Goal: Find specific page/section: Find specific page/section

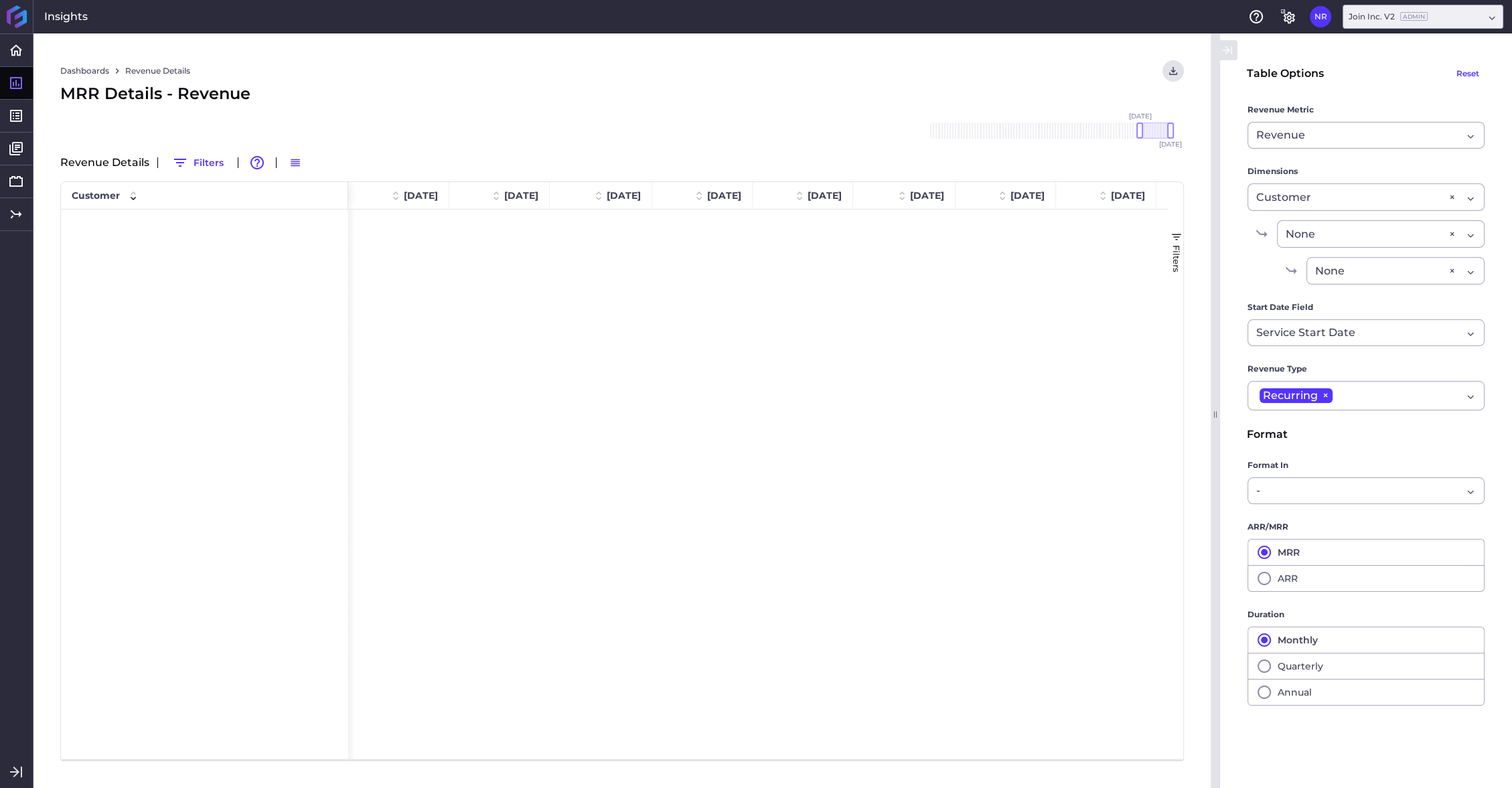
scroll to position [3133, 0]
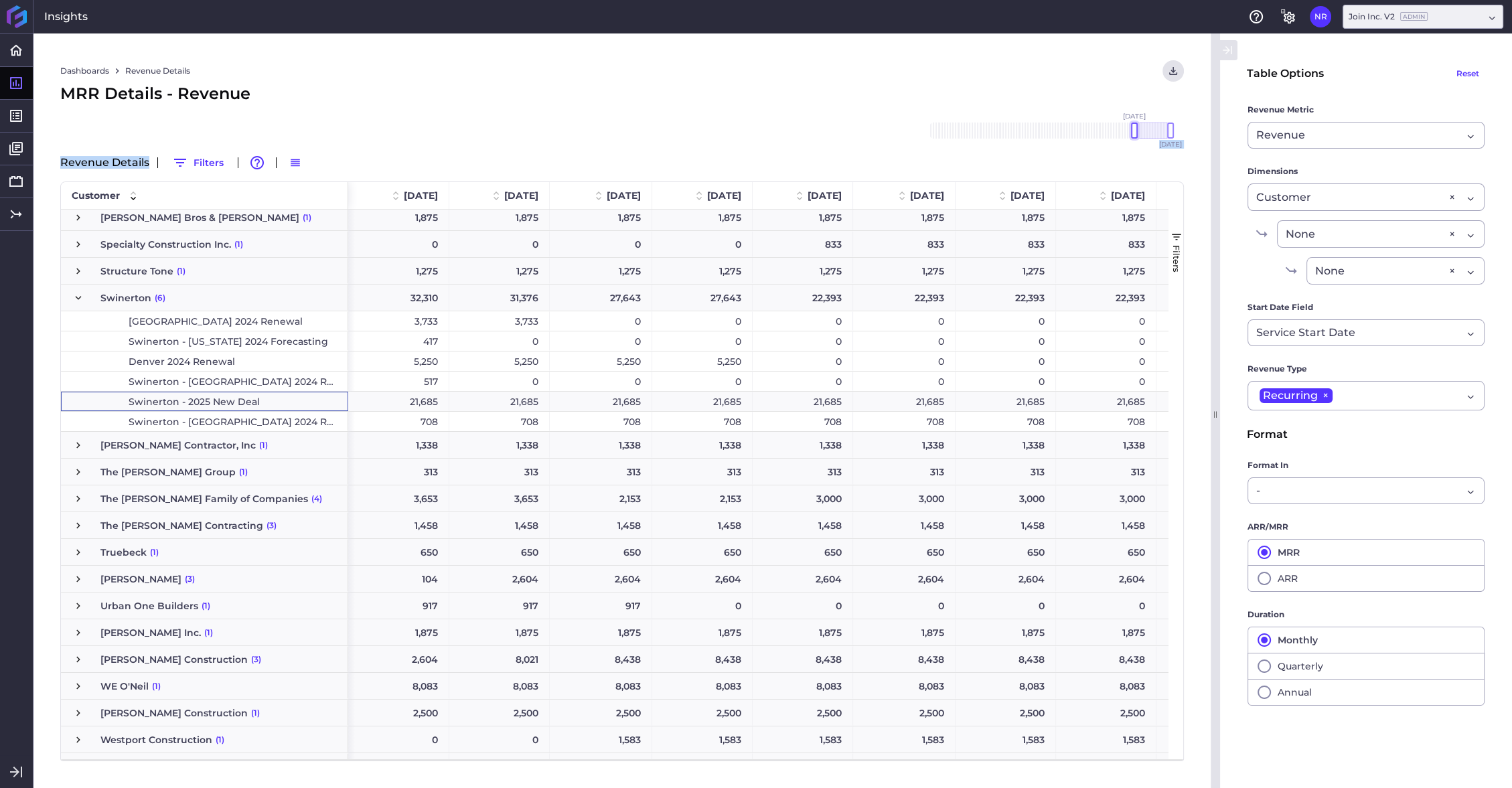
click at [1134, 130] on div at bounding box center [1134, 131] width 6 height 16
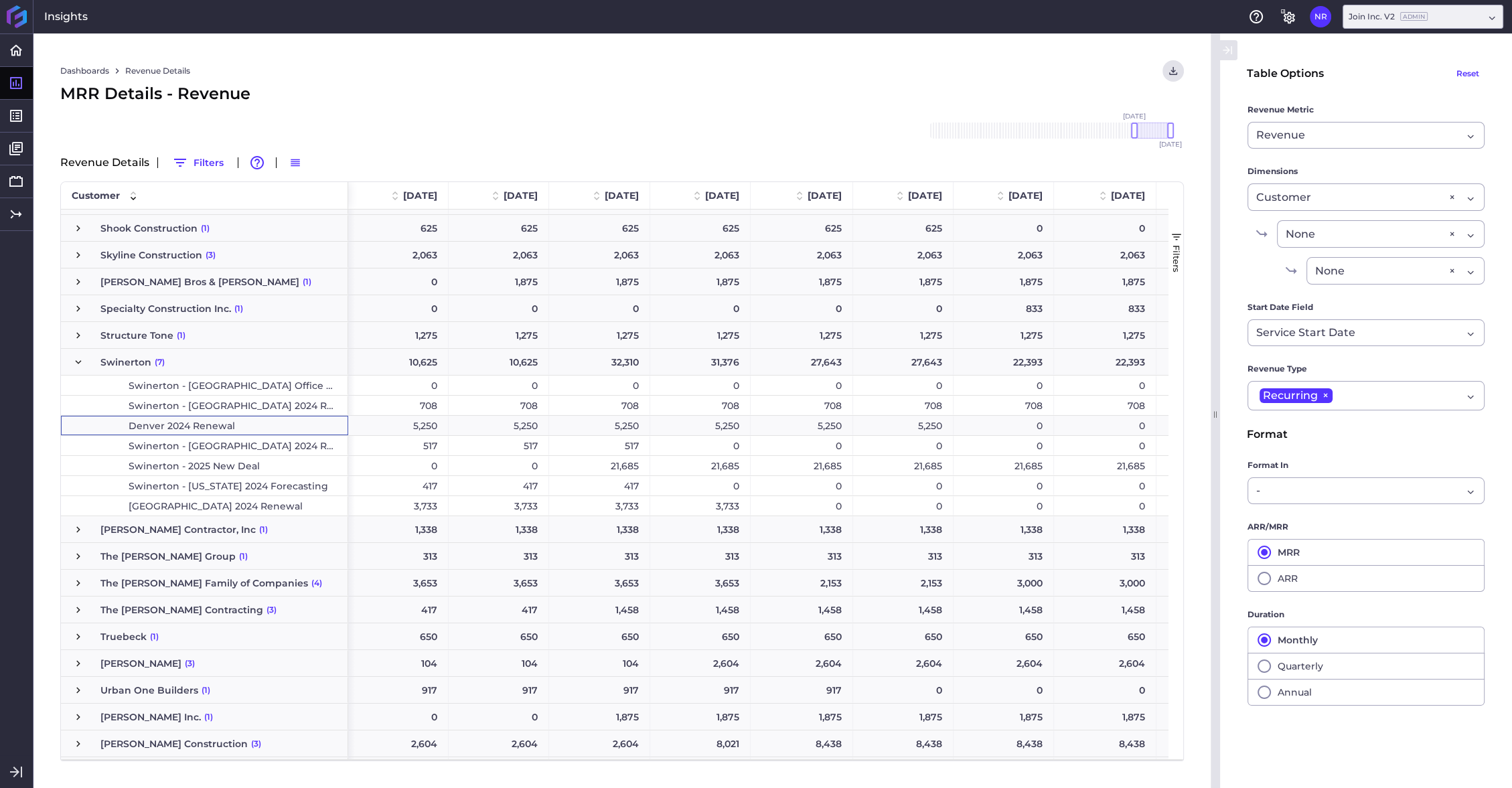
click at [210, 465] on span "Swinerton - 2025 New Deal" at bounding box center [194, 466] width 131 height 19
click at [159, 363] on span "(7)" at bounding box center [160, 363] width 10 height 26
click at [159, 361] on span "(7)" at bounding box center [160, 363] width 10 height 26
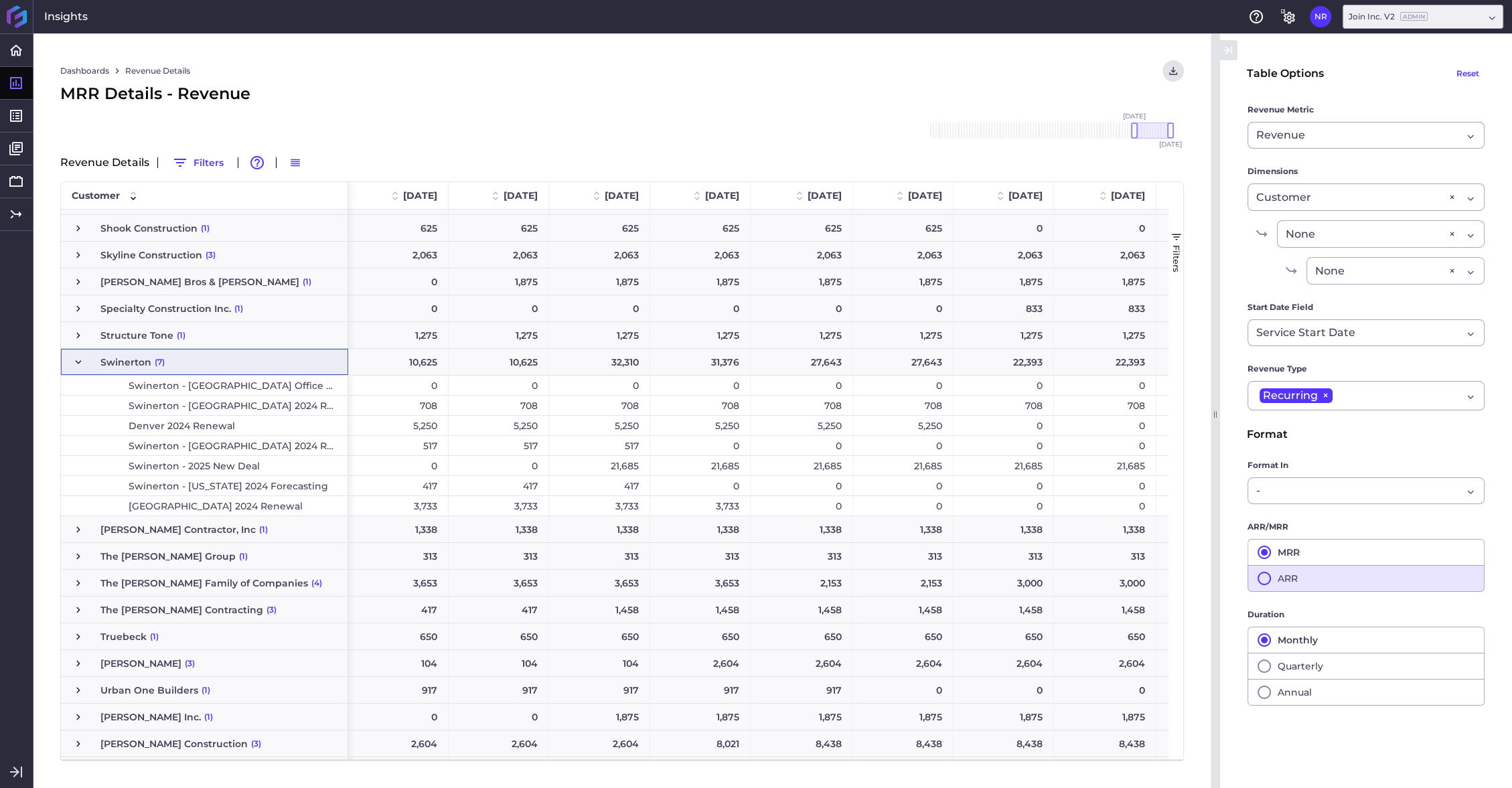
click at [1265, 573] on icon "button" at bounding box center [1265, 579] width 16 height 16
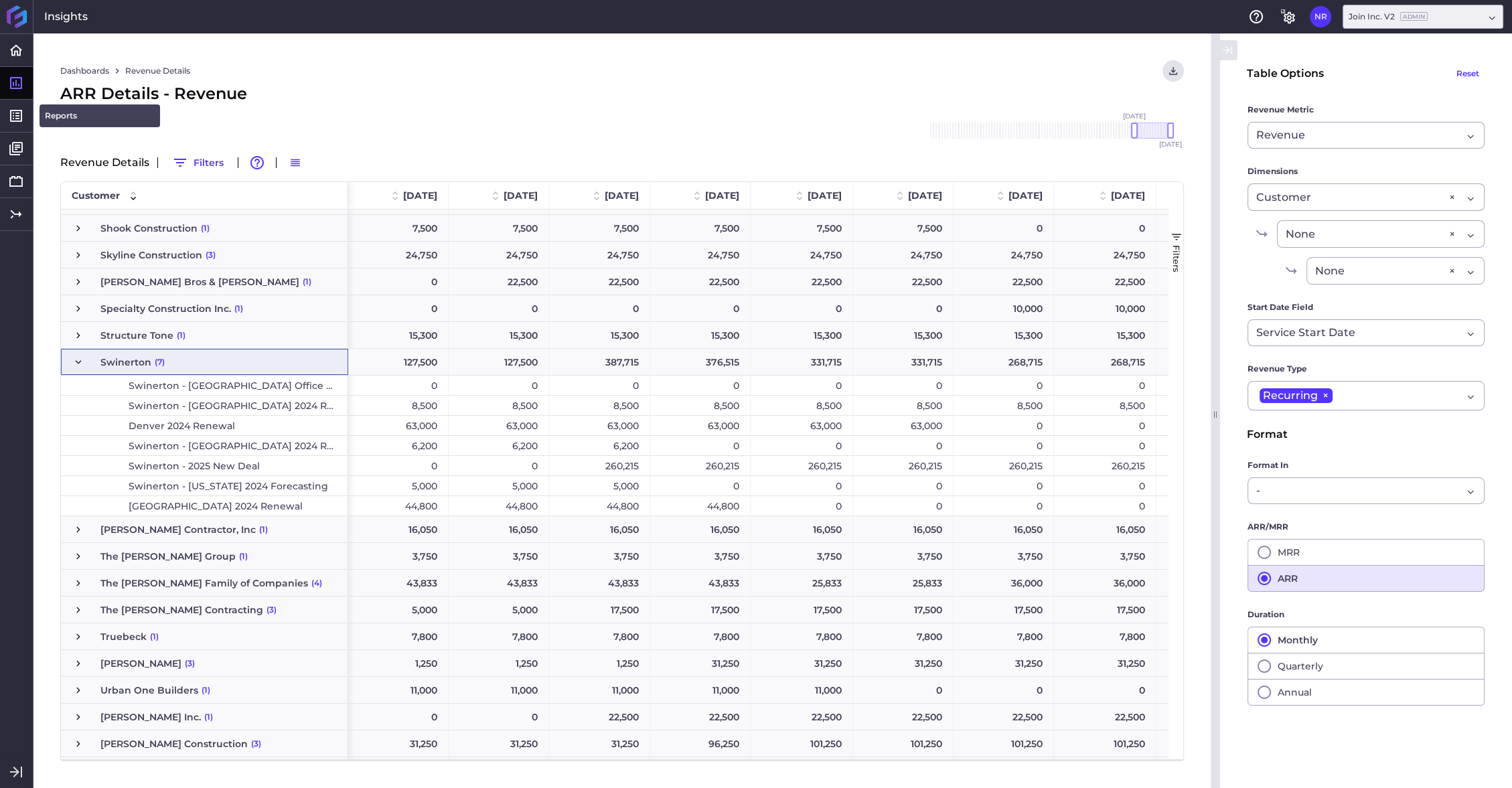
click at [84, 114] on link "Reports" at bounding box center [100, 116] width 121 height 23
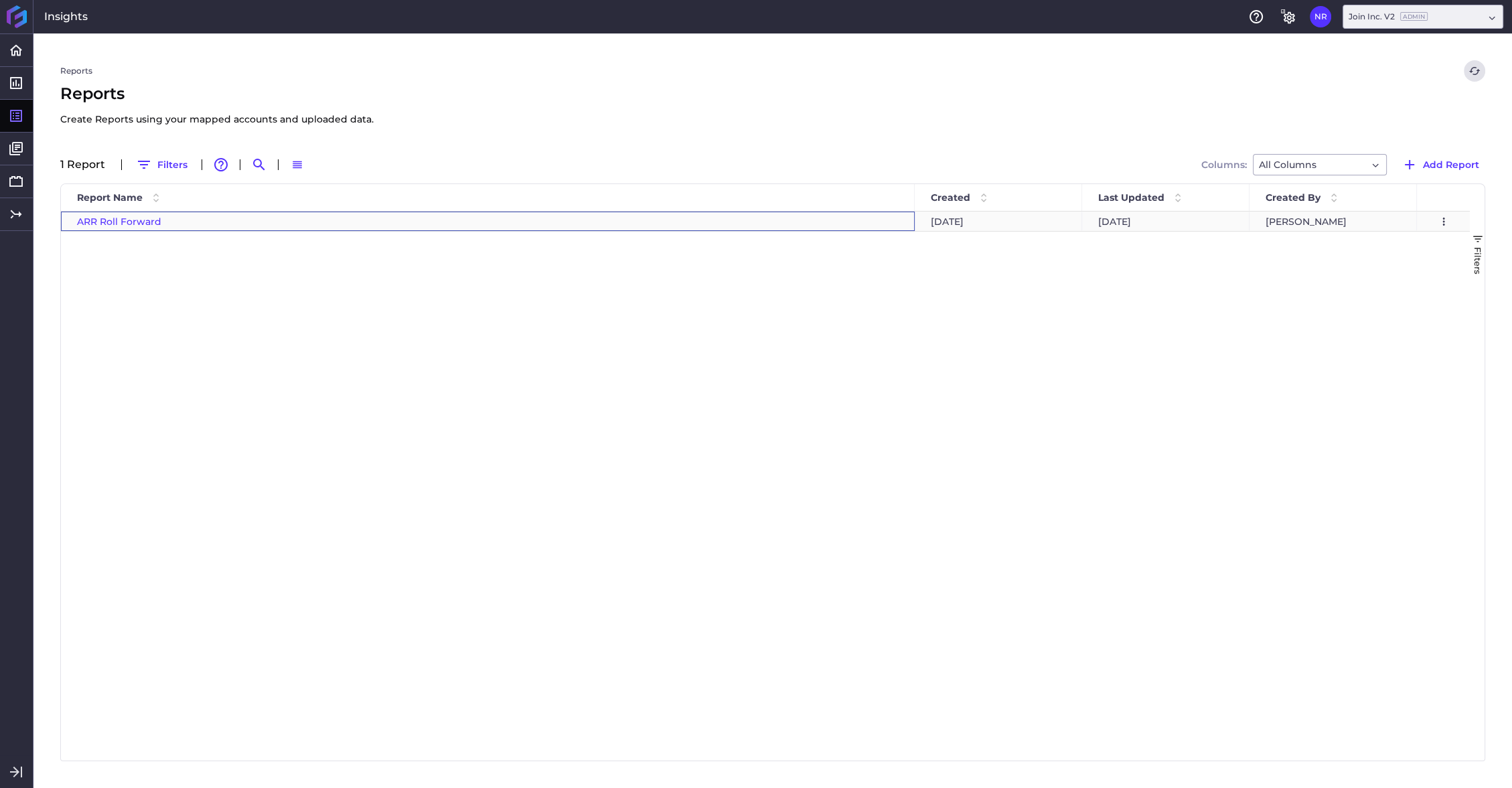
click at [132, 227] on div "ARR Roll Forward" at bounding box center [488, 222] width 854 height 19
click at [132, 224] on span "ARR Roll Forward" at bounding box center [119, 222] width 85 height 12
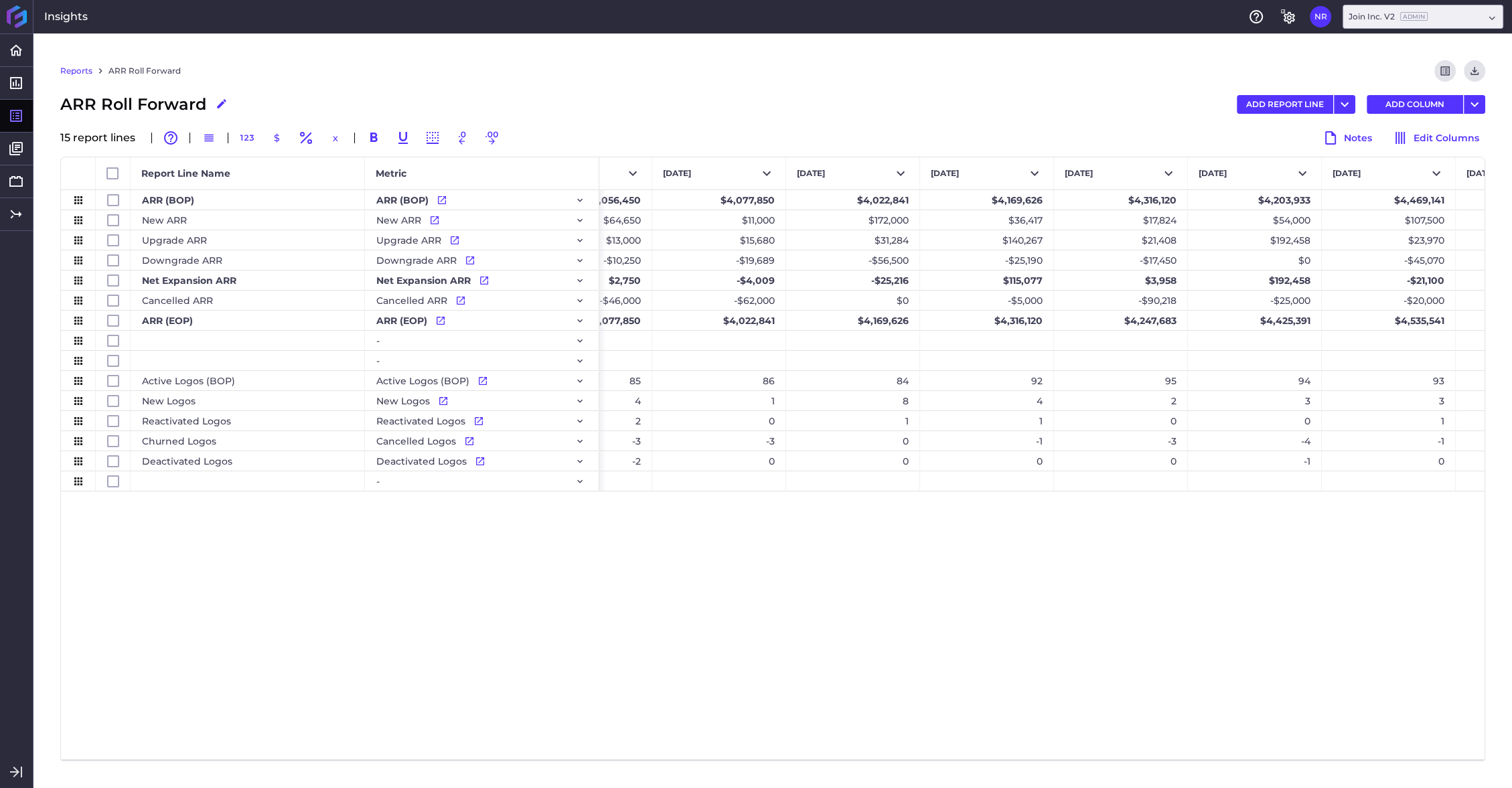
scroll to position [0, 9529]
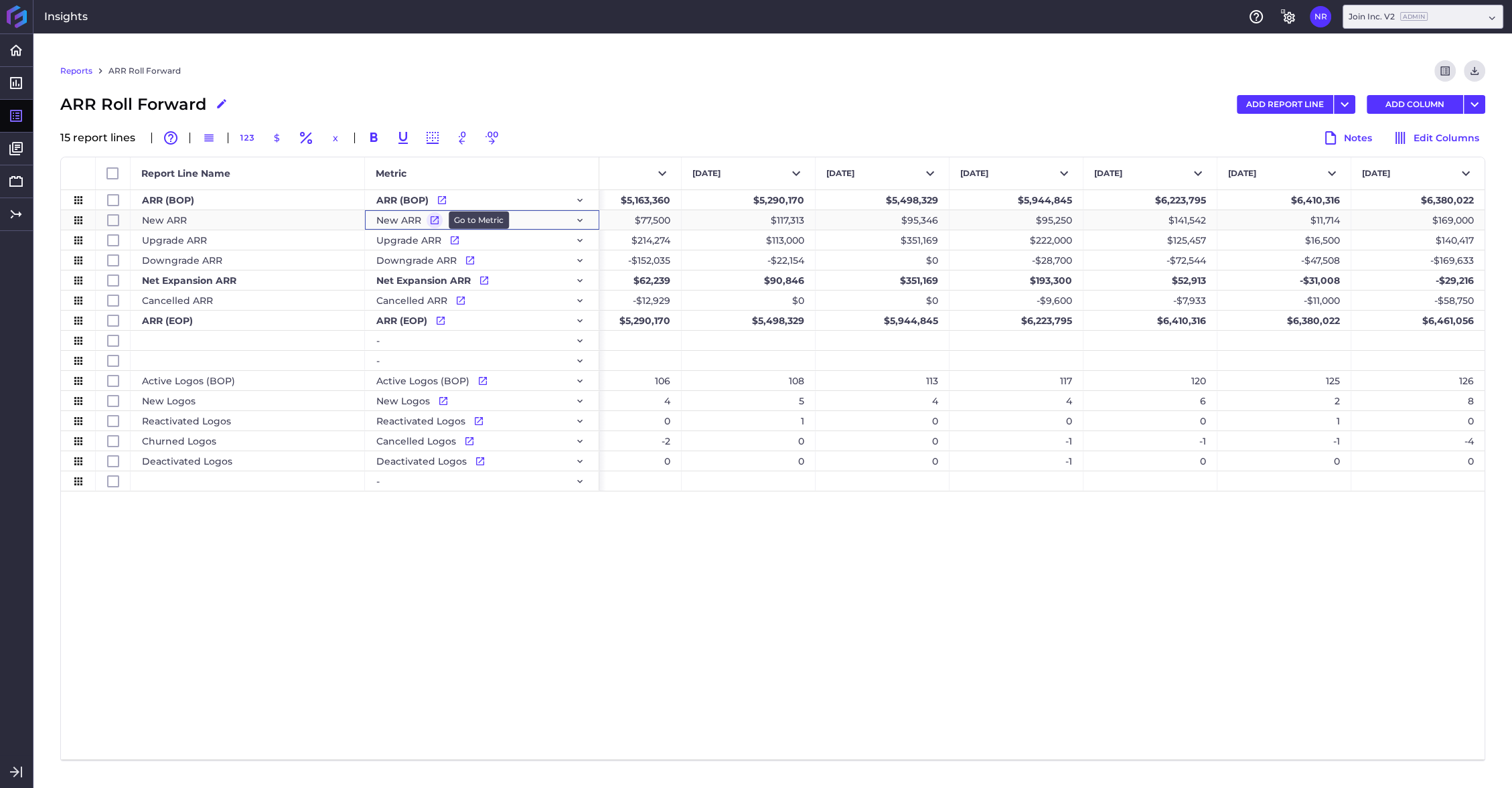
click at [433, 218] on icon "Press SPACE to select this row." at bounding box center [434, 220] width 10 height 10
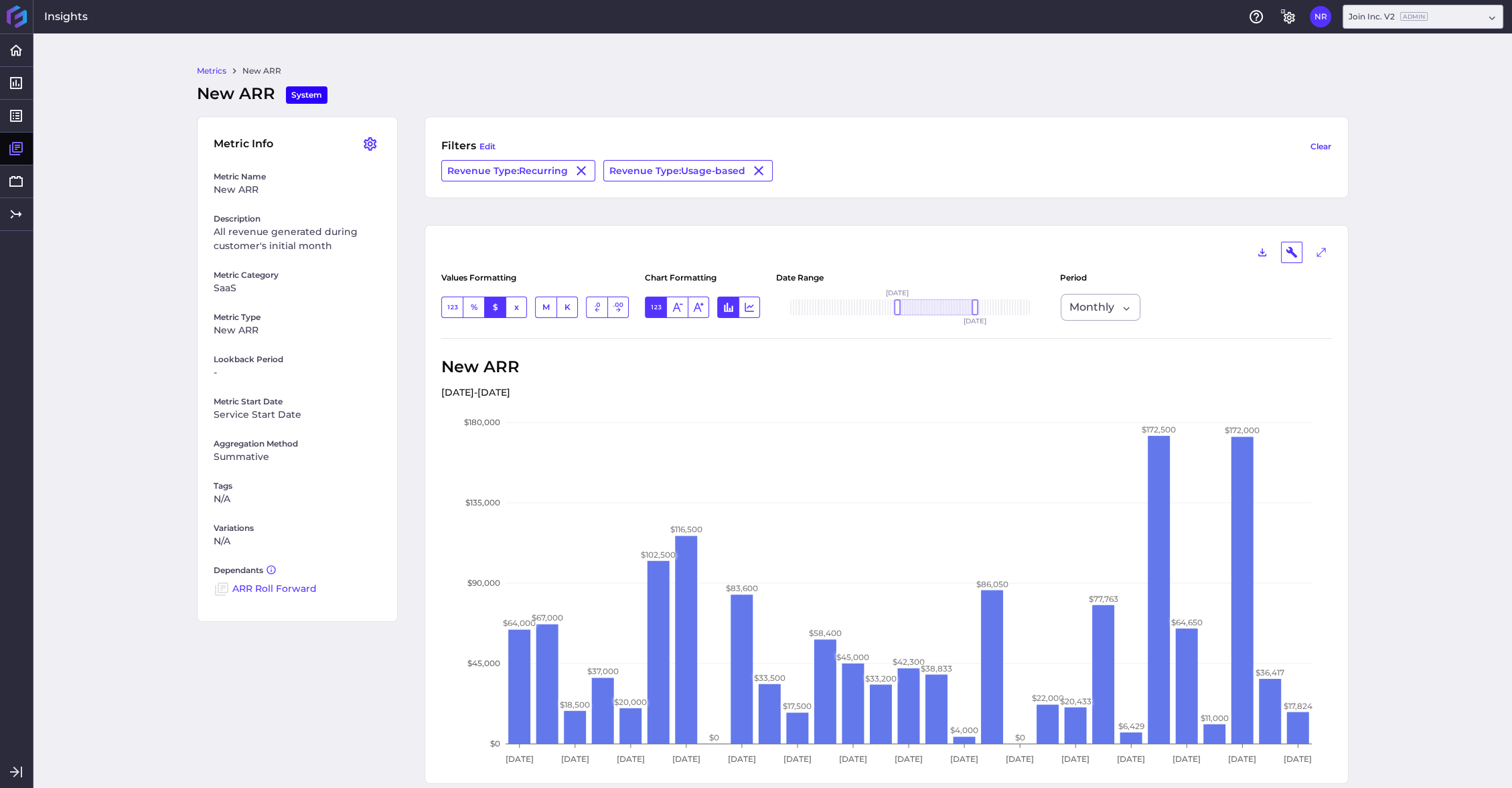
scroll to position [48, 0]
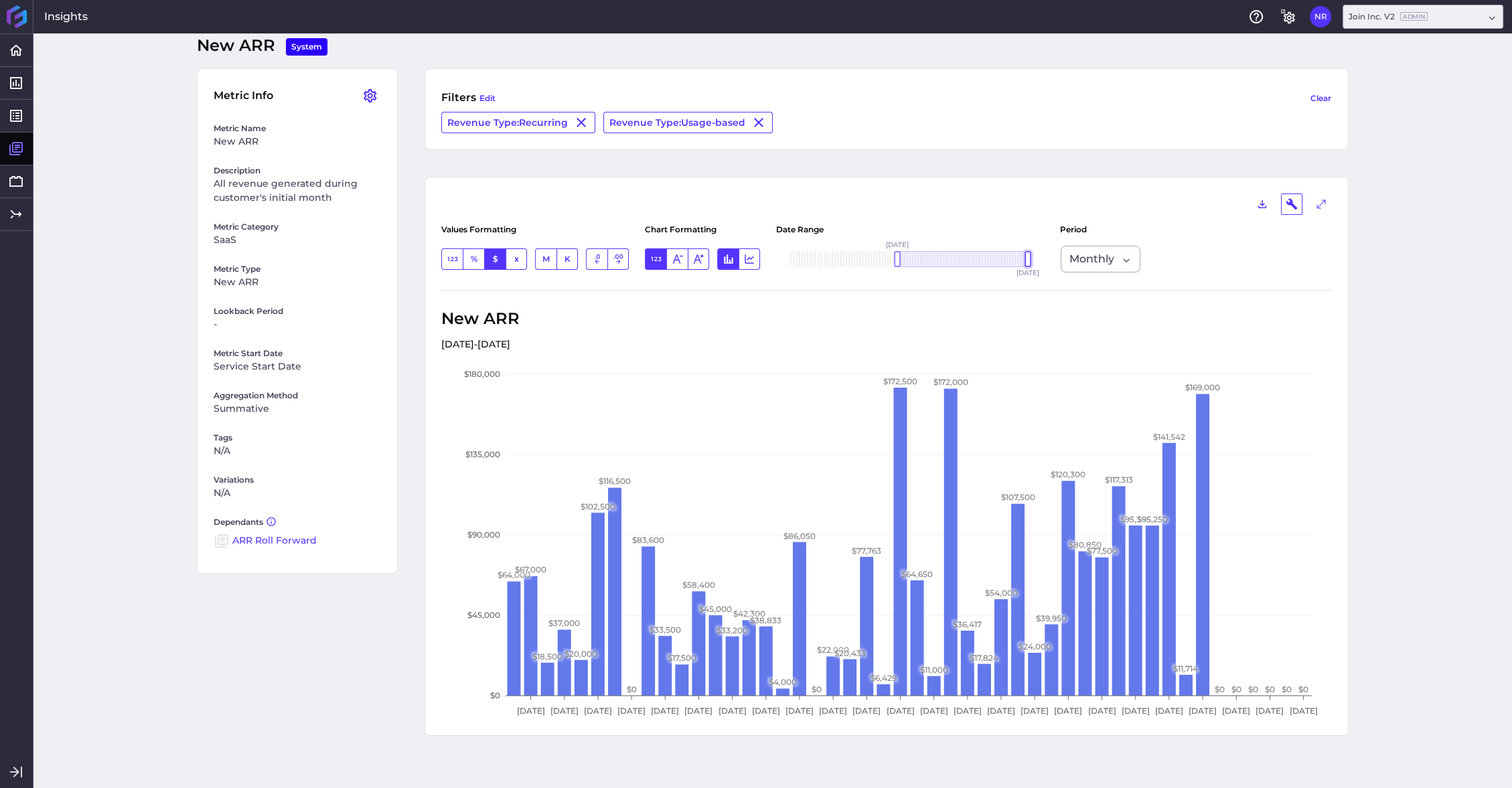
drag, startPoint x: 976, startPoint y: 258, endPoint x: 1029, endPoint y: 259, distance: 53.0
click at [1029, 259] on div at bounding box center [1028, 259] width 6 height 16
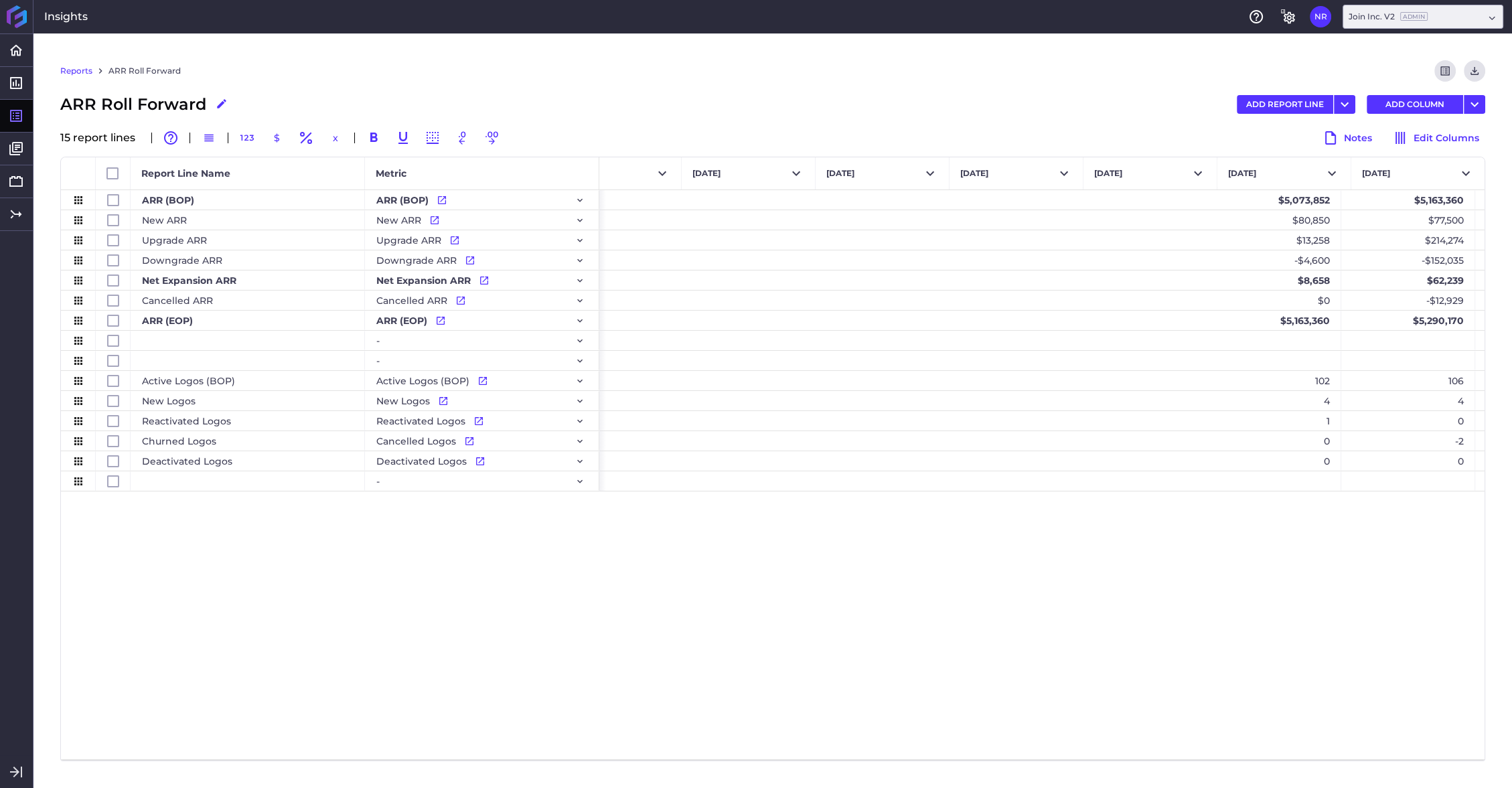
scroll to position [0, 9963]
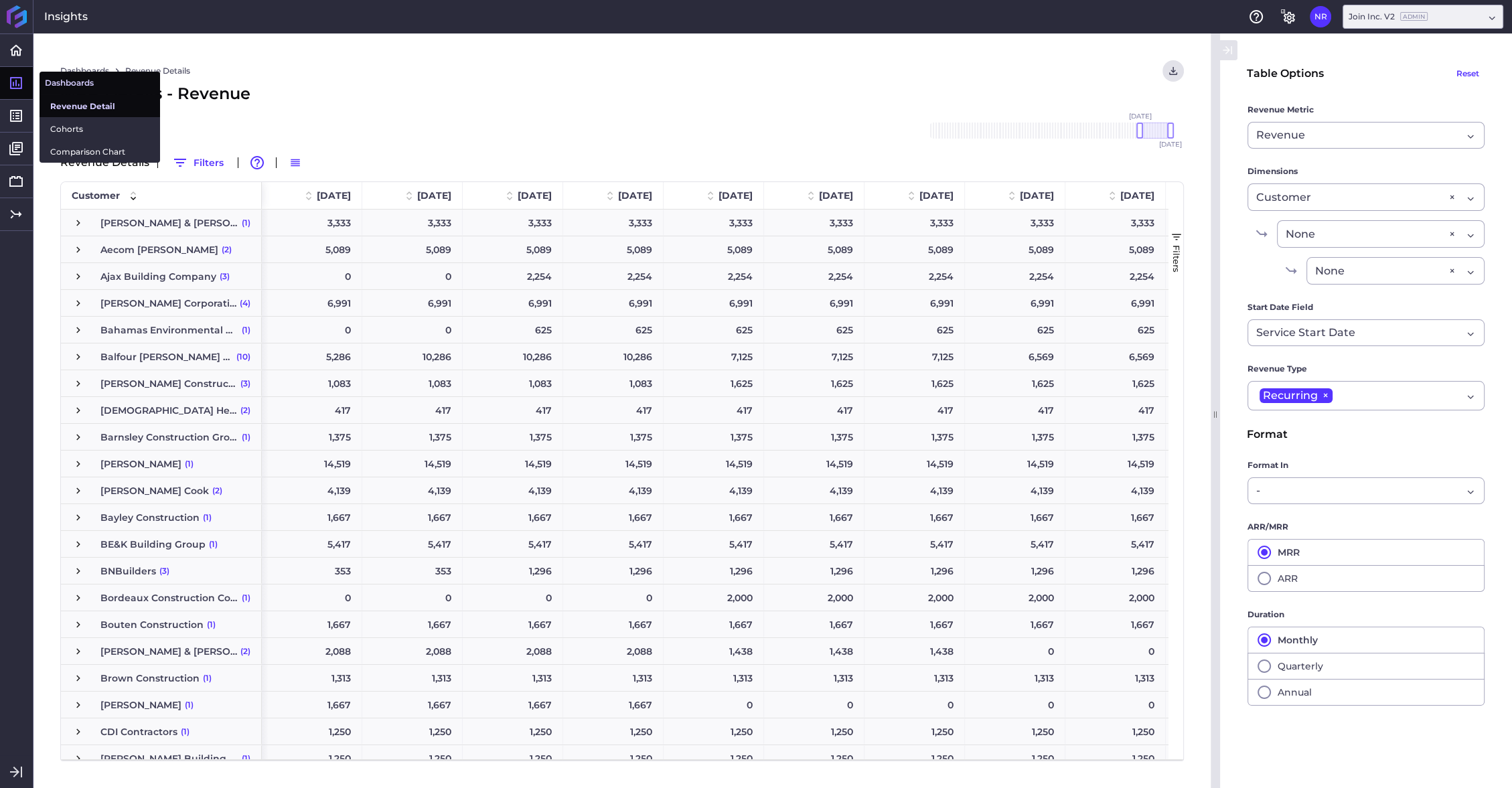
click at [75, 105] on span "Revenue Detail" at bounding box center [99, 106] width 99 height 14
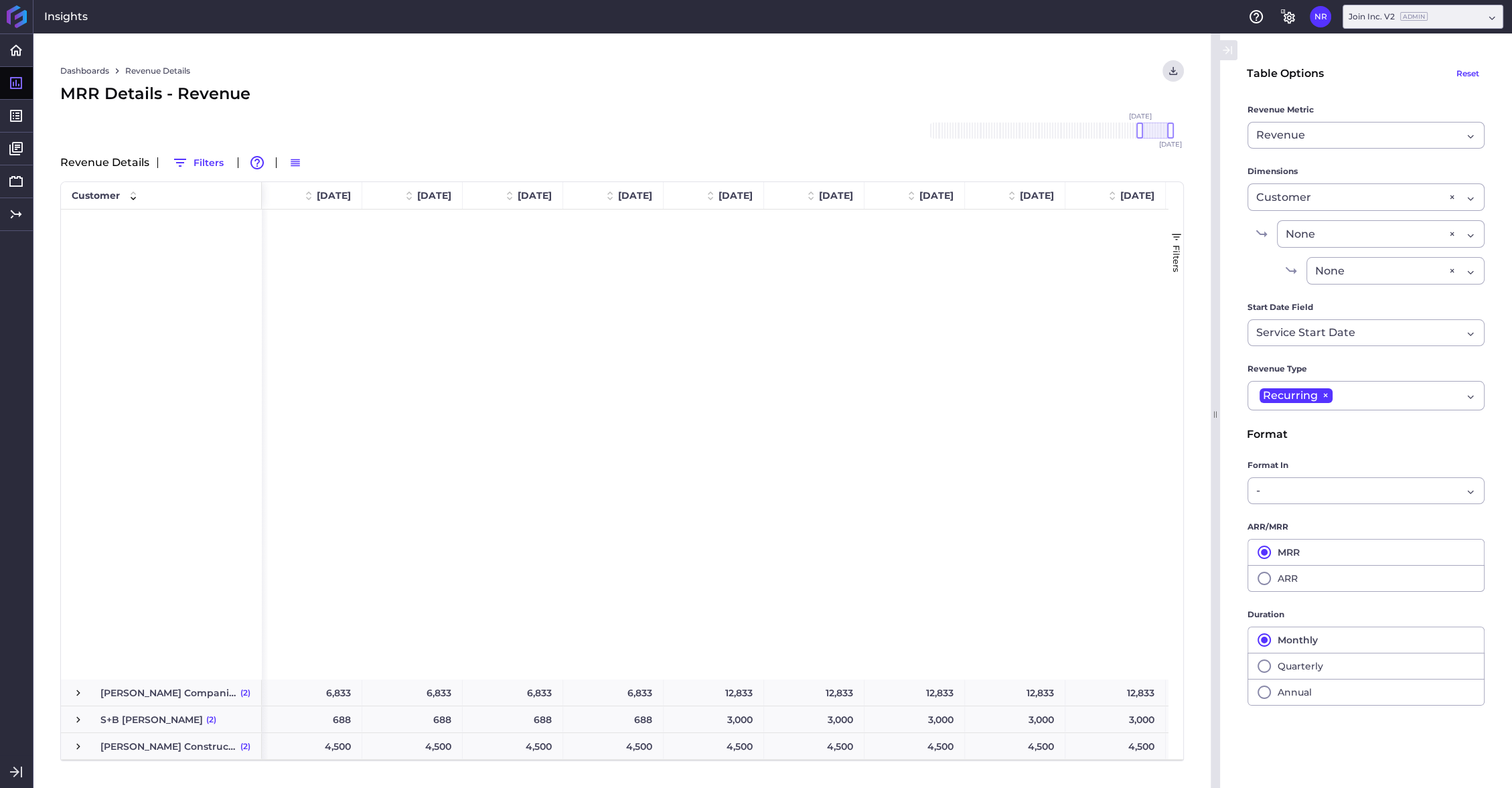
scroll to position [3133, 0]
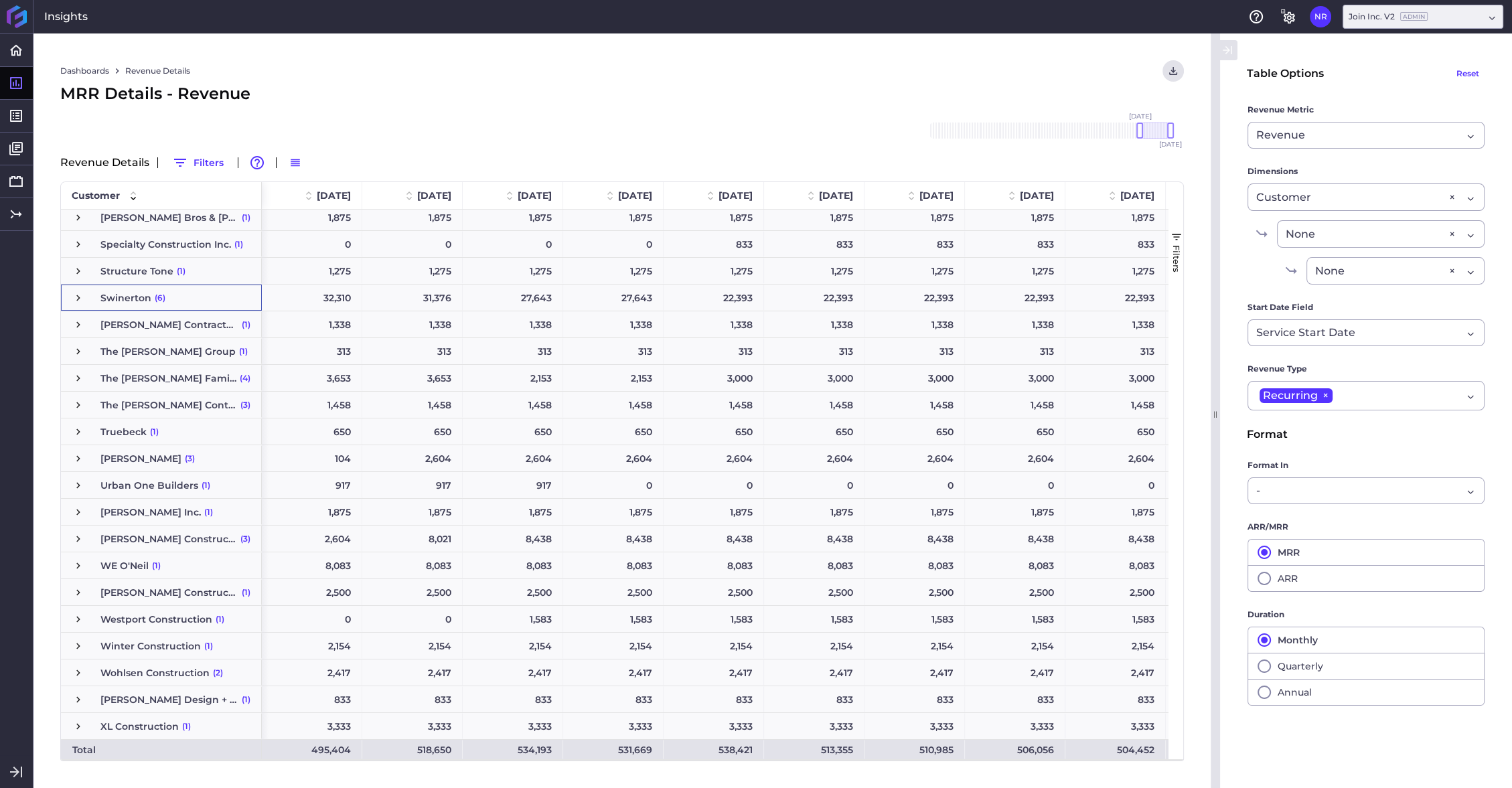
click at [77, 297] on span "Press SPACE to select this row." at bounding box center [78, 297] width 12 height 12
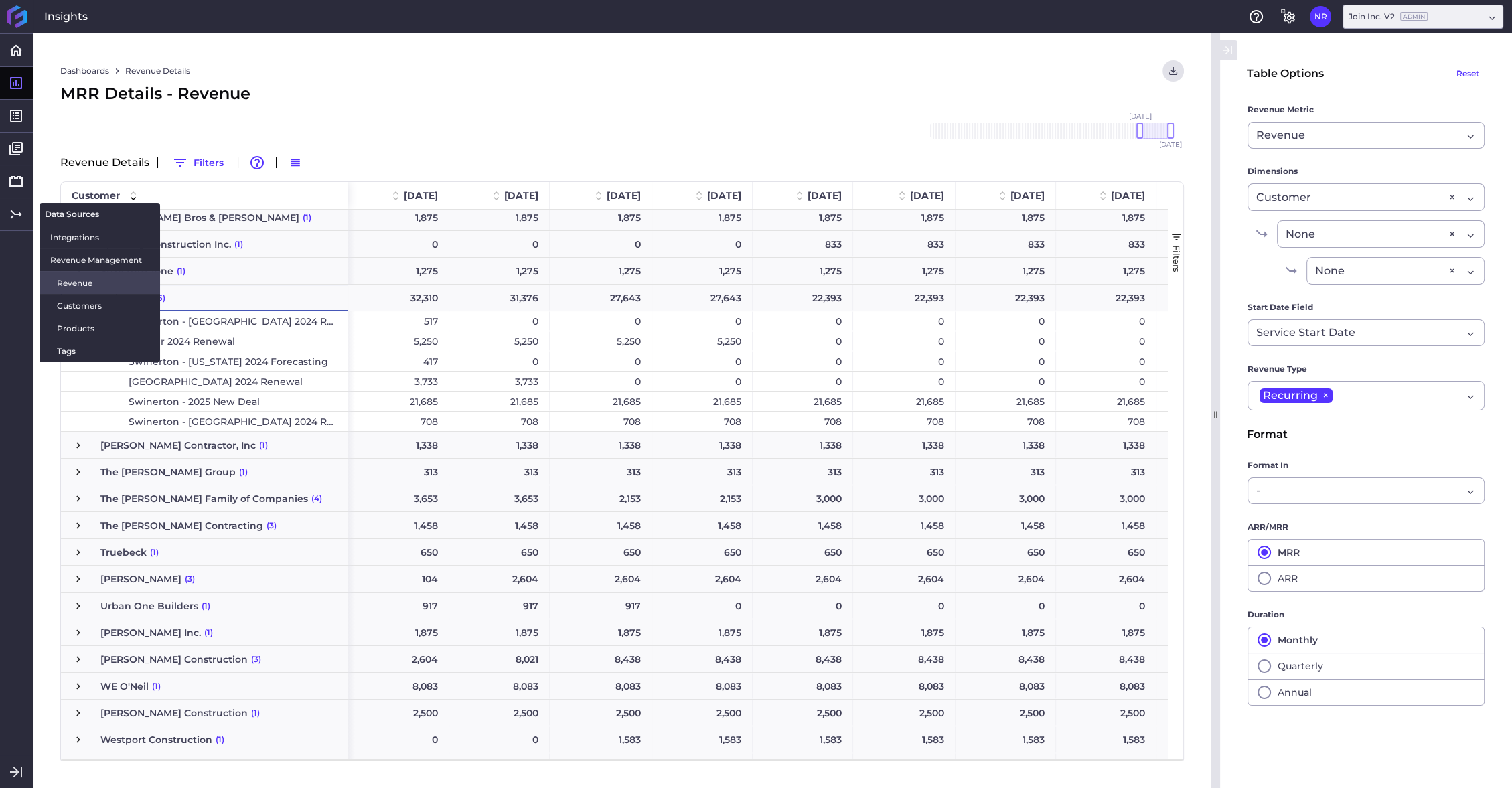
click at [75, 284] on span "Revenue" at bounding box center [103, 282] width 93 height 14
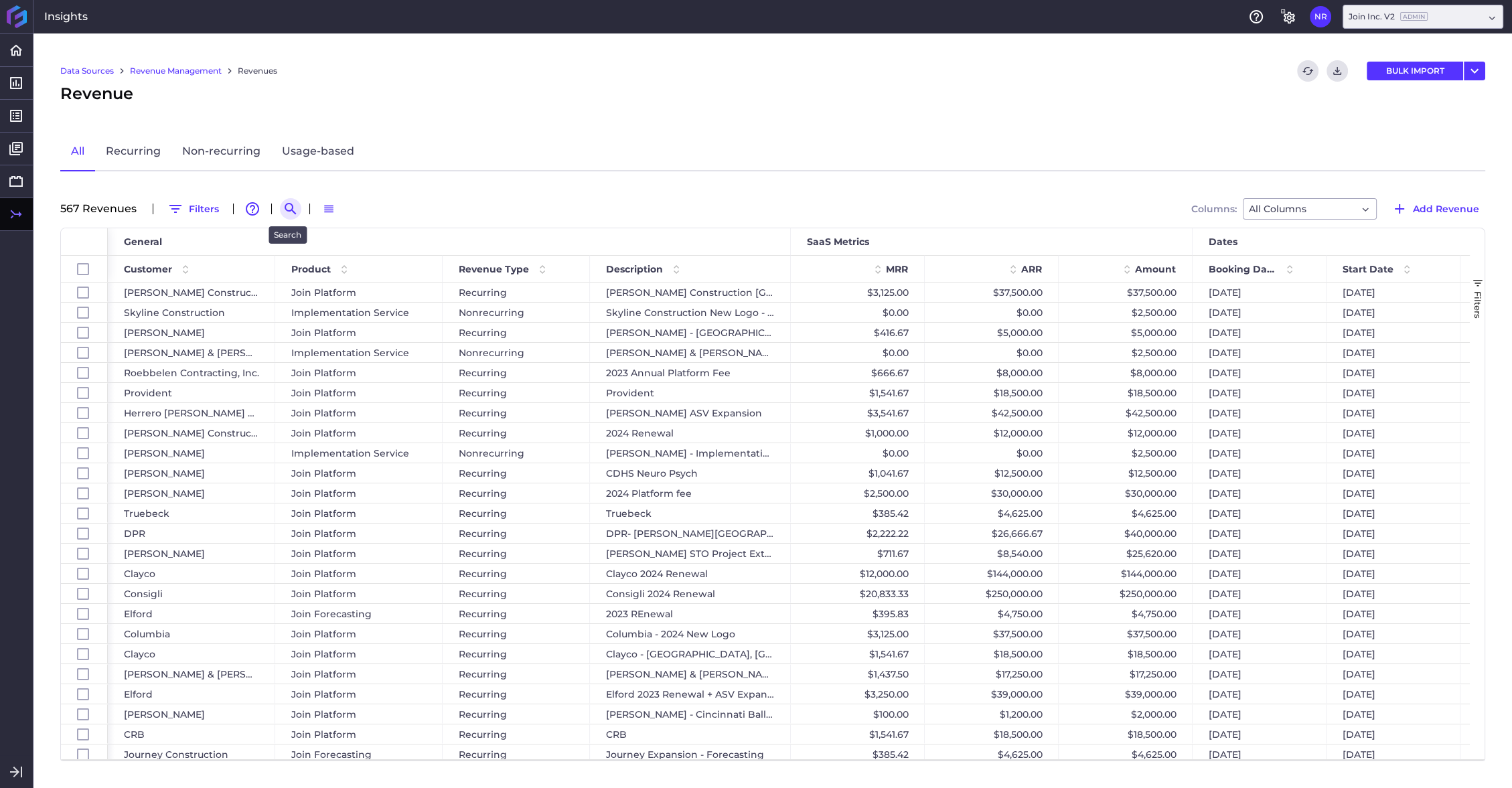
click at [288, 208] on icon "Search by" at bounding box center [291, 209] width 16 height 16
click at [326, 212] on input at bounding box center [356, 209] width 107 height 20
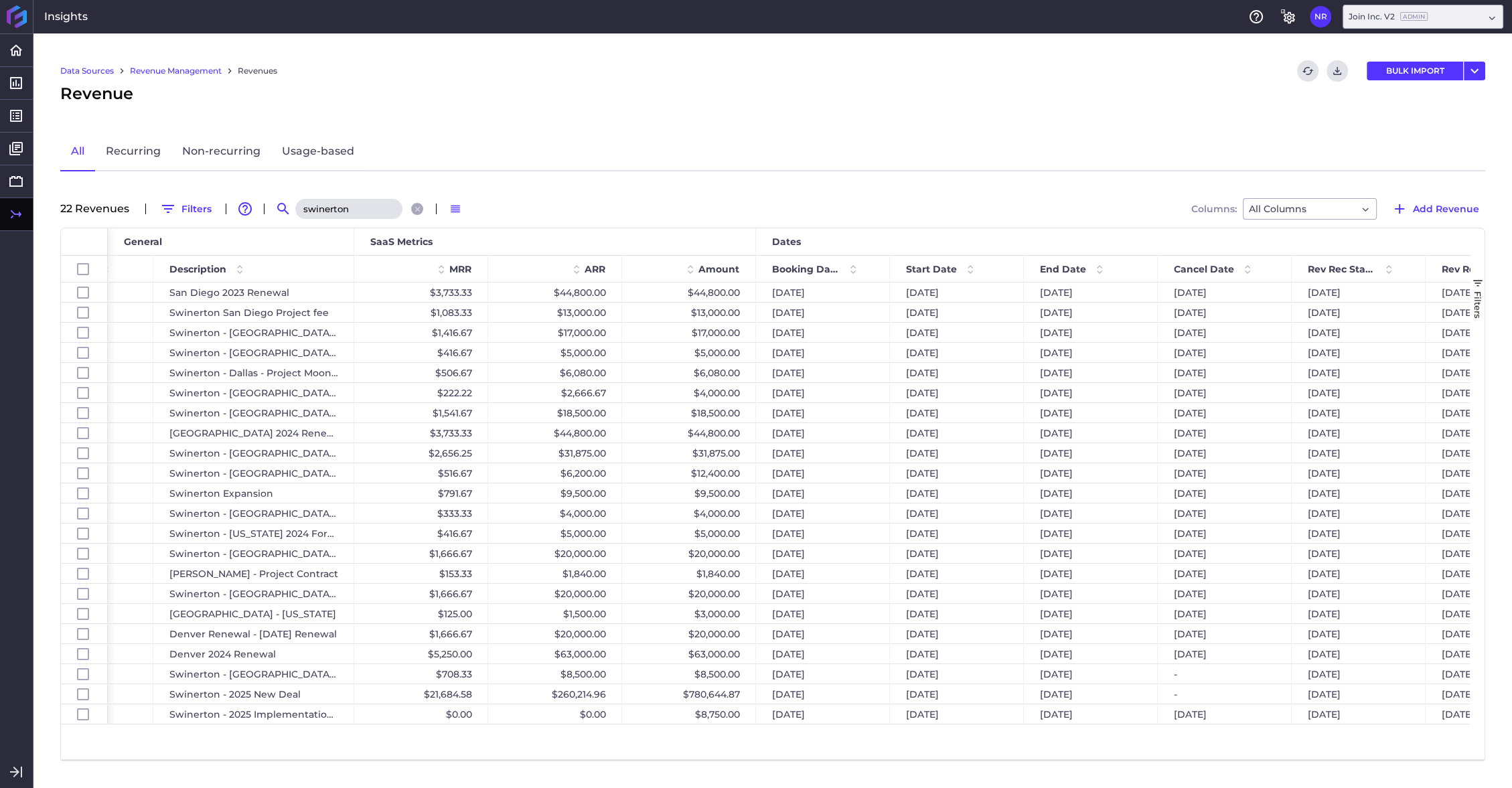
scroll to position [0, 438]
type input "swinerton"
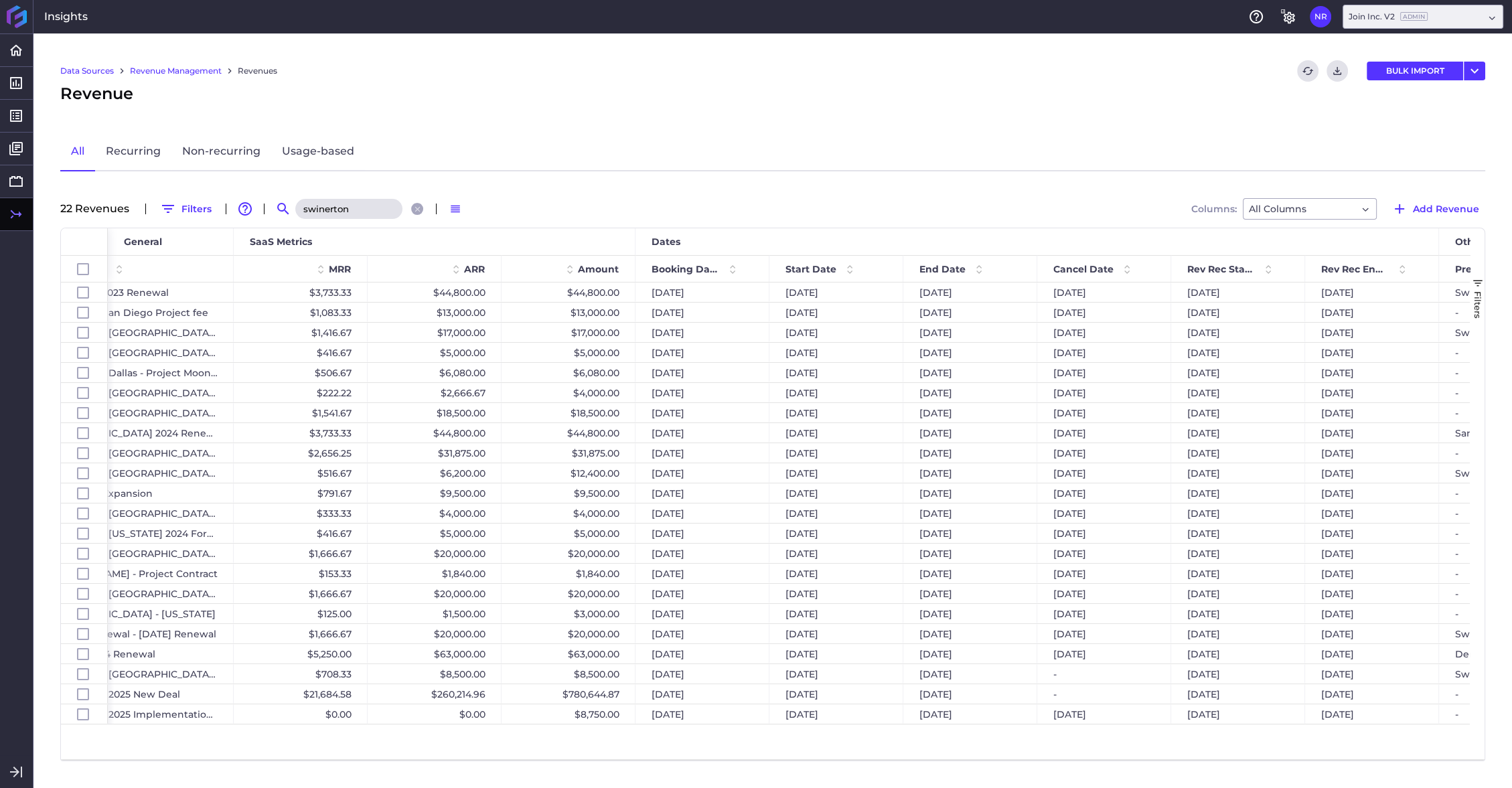
scroll to position [0, 549]
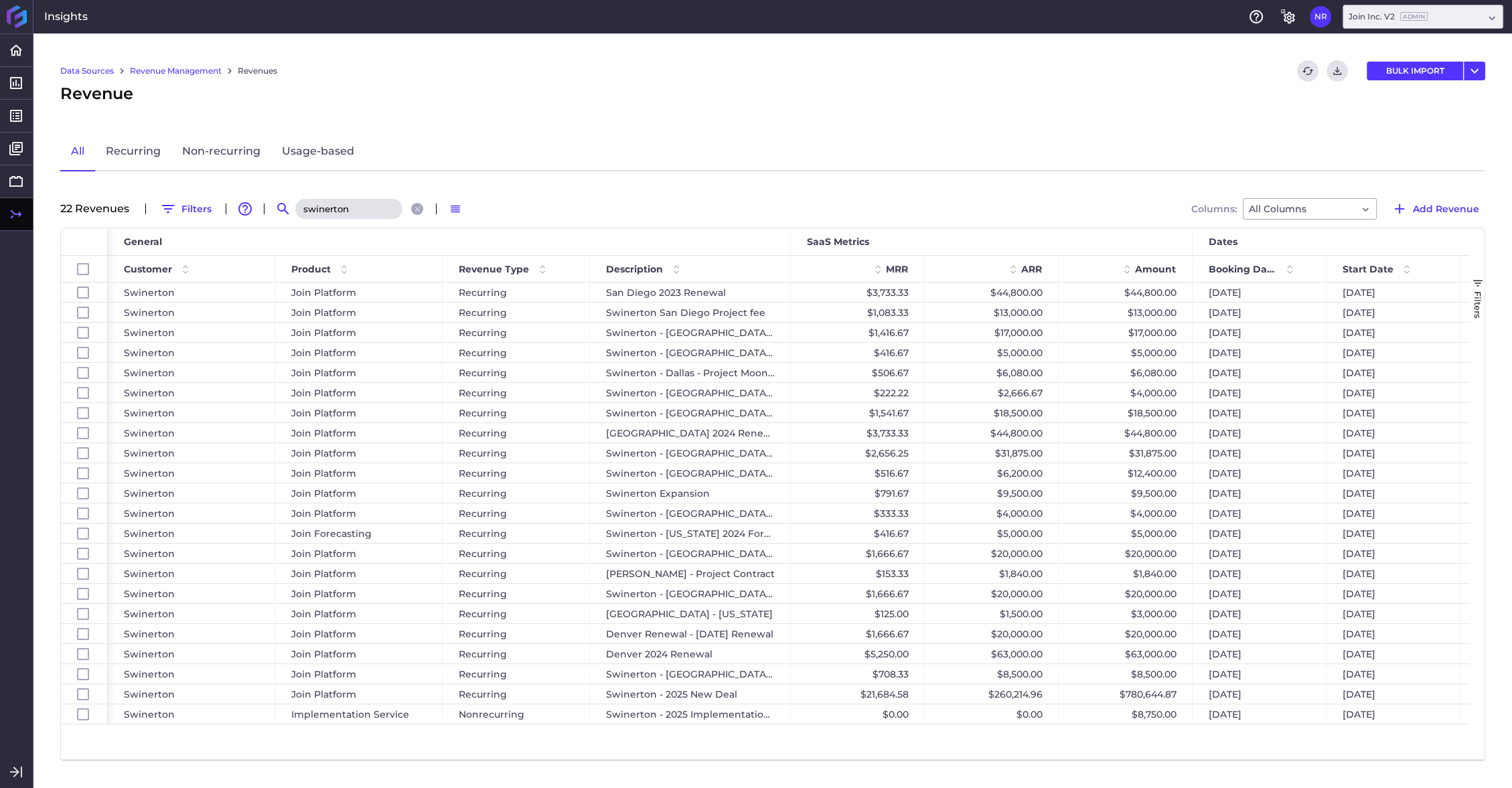
click at [1173, 120] on div "Data Sources Revenue Management Revenues Refresh table data Download CSV BULK I…" at bounding box center [773, 411] width 1479 height 754
